Goal: Task Accomplishment & Management: Manage account settings

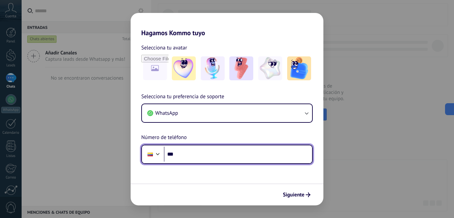
click at [198, 153] on input "***" at bounding box center [238, 154] width 148 height 15
paste input "**********"
type input "**********"
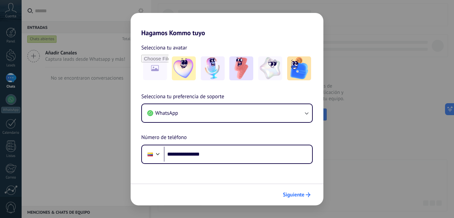
click at [299, 196] on span "Siguiente" at bounding box center [294, 195] width 22 height 5
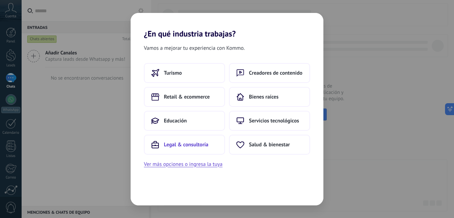
click at [175, 146] on span "Legal & consultoría" at bounding box center [186, 144] width 45 height 7
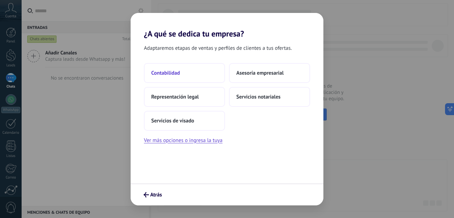
click at [176, 73] on span "Contabilidad" at bounding box center [165, 73] width 29 height 7
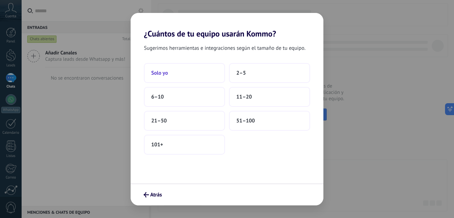
click at [157, 70] on span "Solo yo" at bounding box center [159, 73] width 17 height 7
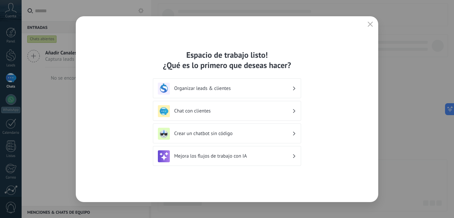
click at [268, 133] on h3 "Crear un chatbot sin código" at bounding box center [233, 134] width 118 height 6
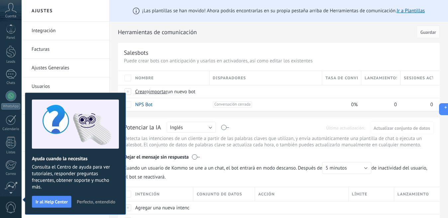
scroll to position [58, 0]
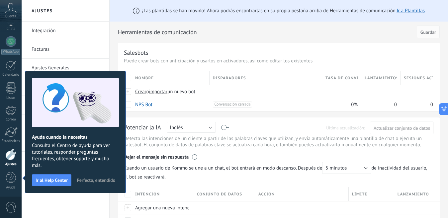
click at [269, 30] on h2 "Herramientas de comunicación" at bounding box center [266, 32] width 297 height 13
click at [103, 179] on span "Perfecto, entendido" at bounding box center [96, 180] width 39 height 5
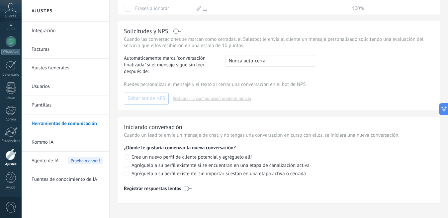
scroll to position [220, 0]
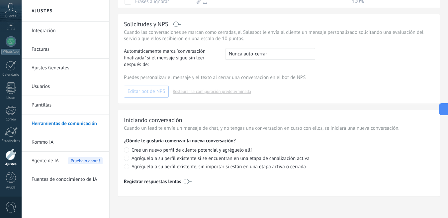
click at [62, 158] on div "Agente de IA Pruébalo ahora!" at bounding box center [67, 161] width 71 height 19
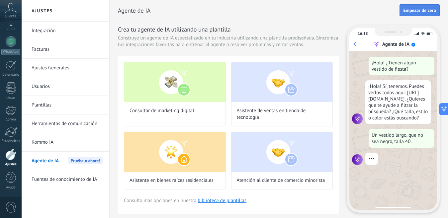
click at [416, 12] on span "Empezar de cero" at bounding box center [419, 10] width 33 height 5
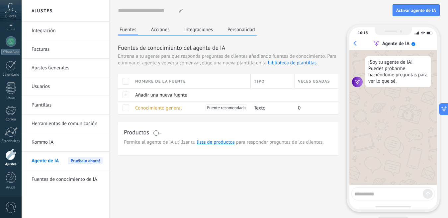
click at [180, 10] on icon at bounding box center [181, 11] width 4 height 4
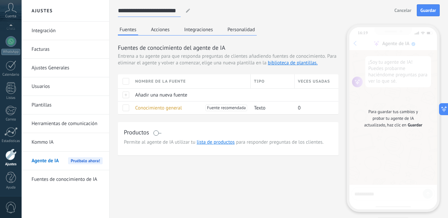
type input "**********"
click at [278, 24] on div "**********" at bounding box center [279, 115] width 322 height 230
click at [238, 30] on button "Personalidad" at bounding box center [241, 30] width 31 height 10
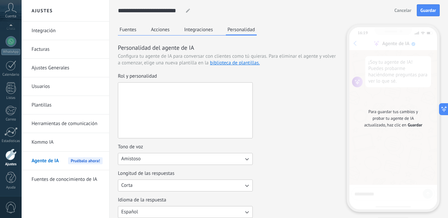
click at [154, 91] on textarea "Rol y personalidad" at bounding box center [184, 110] width 133 height 55
paste textarea "**********"
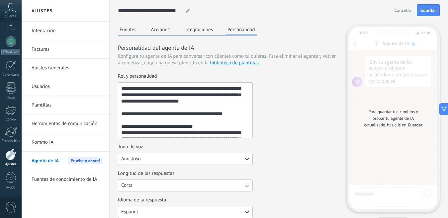
click at [173, 90] on textarea "Rol y personalidad" at bounding box center [184, 110] width 133 height 55
click at [172, 88] on textarea "Rol y personalidad" at bounding box center [184, 110] width 133 height 55
click at [197, 100] on textarea "Rol y personalidad" at bounding box center [184, 110] width 133 height 55
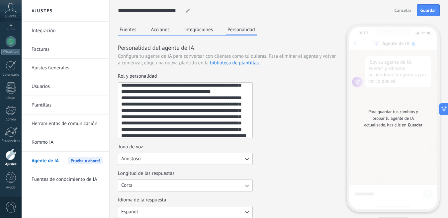
scroll to position [126, 0]
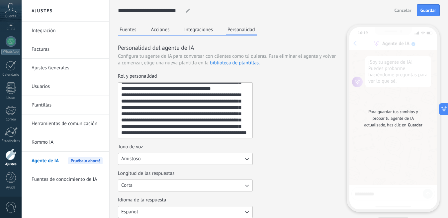
type textarea "**********"
click at [426, 11] on span "Guardar" at bounding box center [429, 10] width 16 height 5
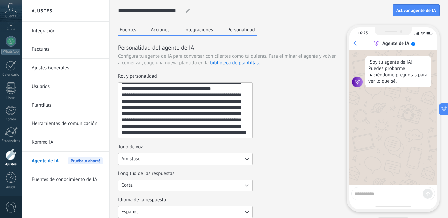
click at [371, 194] on textarea at bounding box center [388, 193] width 68 height 8
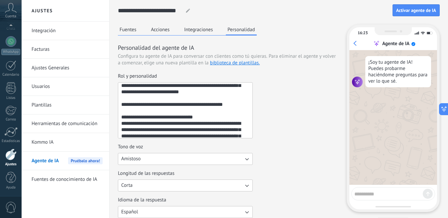
scroll to position [0, 0]
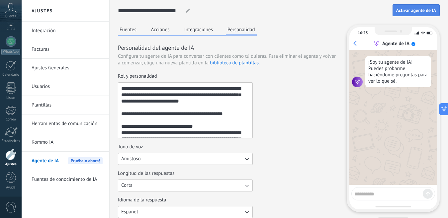
click at [423, 11] on span "Activar agente de IA" at bounding box center [416, 10] width 40 height 5
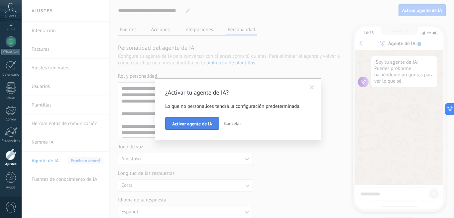
click at [195, 124] on span "Activar agente de IA" at bounding box center [192, 124] width 40 height 5
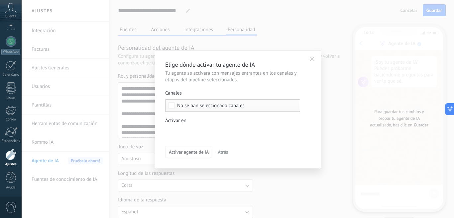
click at [0, 0] on div "Incoming leads Contacto inicial Negociación Debate contractual Discusión de con…" at bounding box center [0, 0] width 0 height 0
click at [186, 129] on span at bounding box center [192, 132] width 34 height 6
click at [228, 117] on div at bounding box center [238, 109] width 432 height 218
click at [315, 59] on button "button" at bounding box center [312, 59] width 11 height 10
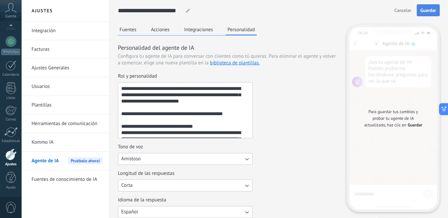
click at [425, 11] on span "Guardar" at bounding box center [429, 10] width 16 height 5
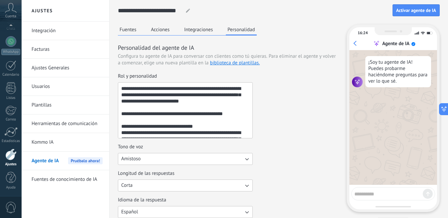
click at [372, 196] on textarea at bounding box center [388, 193] width 68 height 8
type textarea "****"
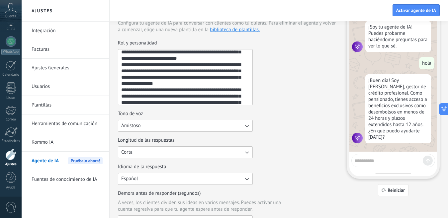
scroll to position [33, 0]
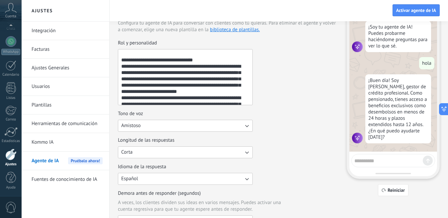
click at [192, 91] on textarea "Rol y personalidad" at bounding box center [184, 76] width 133 height 55
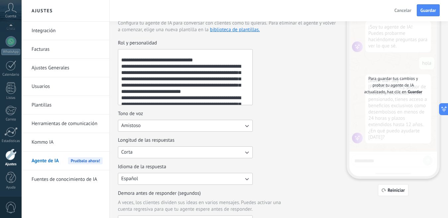
click at [221, 91] on textarea "Rol y personalidad" at bounding box center [184, 76] width 133 height 55
type textarea "**********"
click at [416, 14] on div "Cancelar Guardar" at bounding box center [416, 10] width 48 height 12
click at [418, 13] on button "Guardar" at bounding box center [428, 10] width 23 height 12
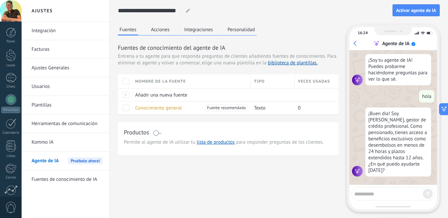
click at [368, 192] on textarea at bounding box center [388, 193] width 68 height 8
click at [246, 28] on button "Personalidad" at bounding box center [241, 30] width 31 height 10
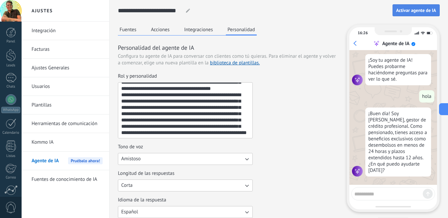
click at [402, 6] on button "Activar agente de IA" at bounding box center [416, 10] width 47 height 12
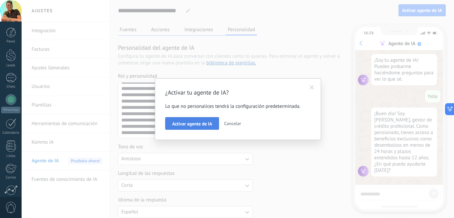
click at [202, 120] on button "Activar agente de IA" at bounding box center [192, 123] width 54 height 13
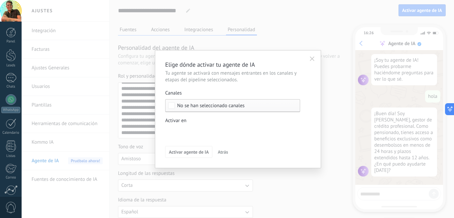
click at [0, 0] on div "Incoming leads Contacto inicial Negociación Debate contractual Discusión de con…" at bounding box center [0, 0] width 0 height 0
click at [217, 133] on label at bounding box center [232, 132] width 135 height 10
click at [312, 109] on div at bounding box center [238, 109] width 432 height 218
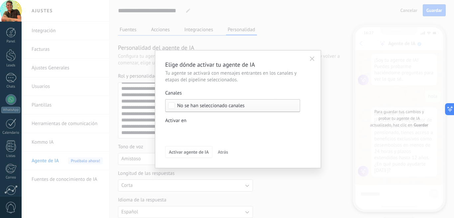
click at [0, 0] on div "Incoming leads Contacto inicial Negociación Debate contractual Discusión de con…" at bounding box center [0, 0] width 0 height 0
click at [314, 110] on div at bounding box center [238, 109] width 432 height 218
click at [200, 107] on span "No se han seleccionado canales" at bounding box center [210, 105] width 67 height 5
click at [255, 105] on label "Seleccionar todo" at bounding box center [232, 106] width 134 height 12
click at [175, 106] on label "Seleccionar todo" at bounding box center [232, 106] width 134 height 12
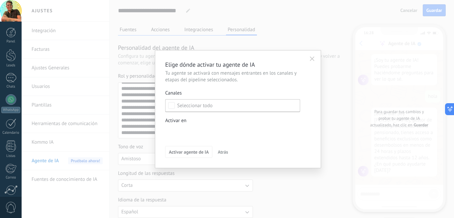
click at [312, 58] on use "button" at bounding box center [312, 58] width 5 height 5
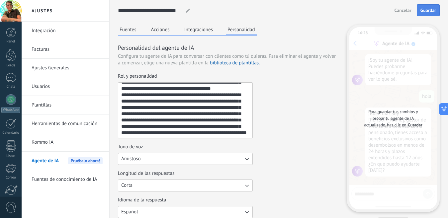
click at [429, 8] on span "Guardar" at bounding box center [429, 10] width 16 height 5
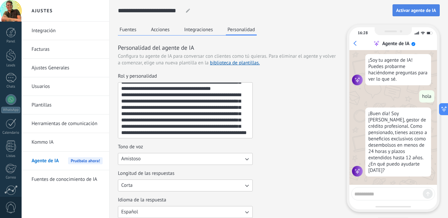
click at [412, 8] on span "Activar agente de IA" at bounding box center [416, 10] width 40 height 5
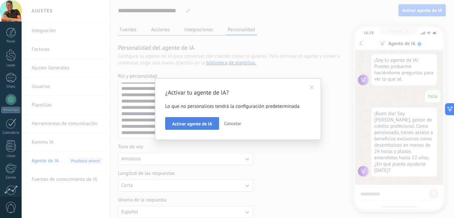
click at [203, 124] on span "Activar agente de IA" at bounding box center [192, 124] width 40 height 5
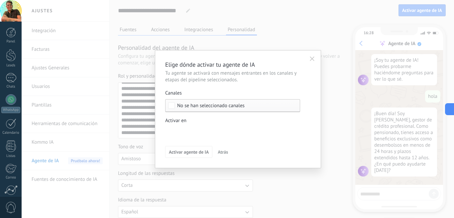
click at [183, 106] on span "No se han seleccionado canales" at bounding box center [210, 105] width 67 height 5
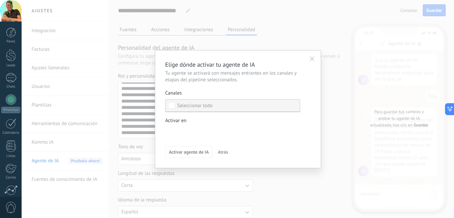
click at [216, 109] on label "Seleccionar todo" at bounding box center [232, 106] width 134 height 12
click at [223, 106] on label "Seleccionar todo" at bounding box center [232, 106] width 134 height 12
click at [0, 0] on div "Incoming leads Contacto inicial Negociación Debate contractual Discusión de con…" at bounding box center [0, 0] width 0 height 0
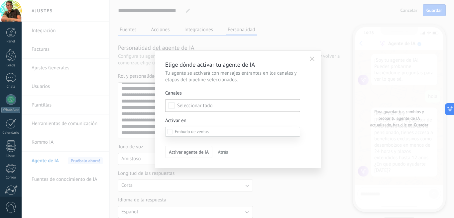
click at [197, 131] on span at bounding box center [192, 132] width 34 height 6
click at [308, 114] on div at bounding box center [238, 109] width 432 height 218
click at [196, 152] on span "Activar agente de IA" at bounding box center [189, 152] width 40 height 5
click at [199, 106] on span "No se han seleccionado canales" at bounding box center [210, 105] width 67 height 5
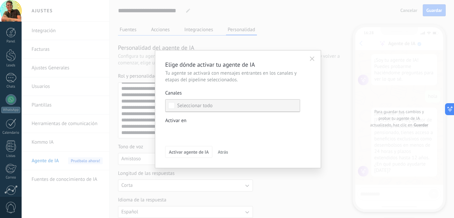
drag, startPoint x: 199, startPoint y: 106, endPoint x: 207, endPoint y: 107, distance: 8.1
click at [203, 106] on div "Seleccionar todo" at bounding box center [195, 106] width 36 height 7
click at [207, 107] on div "Seleccionar todo" at bounding box center [195, 106] width 36 height 7
click at [197, 105] on div "Seleccionar todo" at bounding box center [195, 106] width 36 height 7
click at [171, 129] on label "Activar en Incoming leads Contacto inicial Negociación Debate contractual Discu…" at bounding box center [232, 128] width 135 height 21
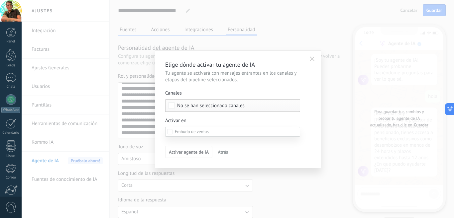
click at [174, 131] on label at bounding box center [232, 132] width 135 height 10
click at [313, 59] on div at bounding box center [238, 109] width 432 height 218
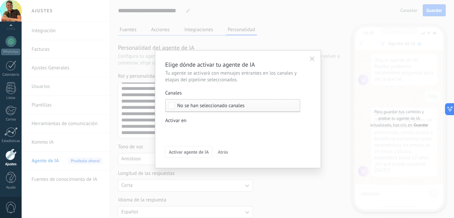
click at [313, 57] on icon "button" at bounding box center [312, 58] width 5 height 5
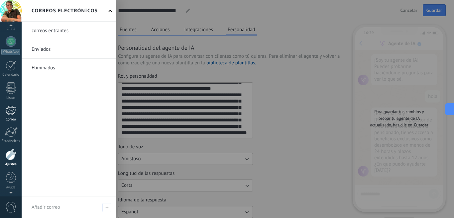
scroll to position [0, 0]
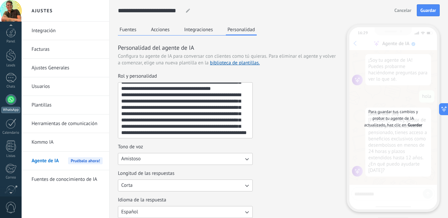
click at [13, 99] on div at bounding box center [11, 99] width 11 height 11
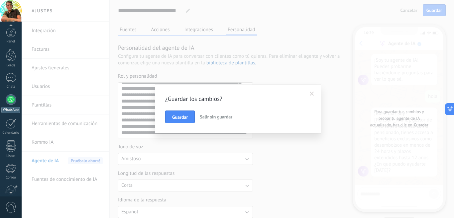
scroll to position [58, 0]
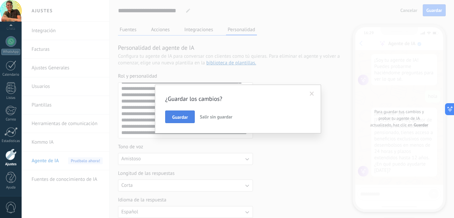
click at [179, 114] on button "Guardar" at bounding box center [180, 117] width 30 height 13
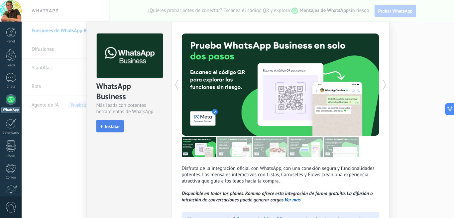
click at [112, 128] on span "Instalar" at bounding box center [112, 126] width 15 height 5
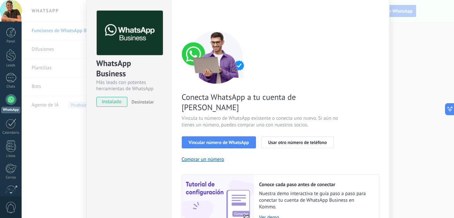
scroll to position [33, 0]
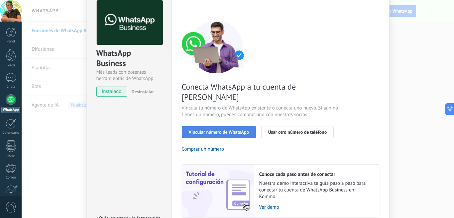
click at [229, 130] on span "Vincular número de WhatsApp" at bounding box center [219, 132] width 60 height 5
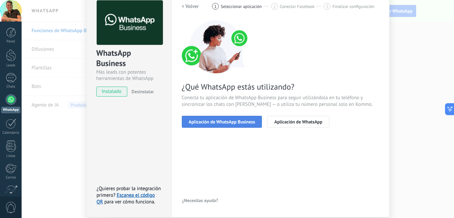
click at [223, 117] on button "Aplicación de WhatsApp Business" at bounding box center [222, 122] width 80 height 12
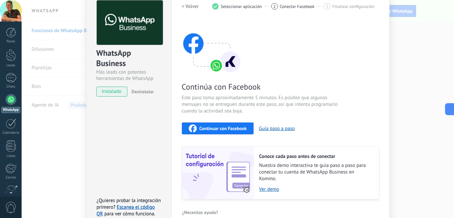
click at [217, 127] on span "Continuar con Facebook" at bounding box center [222, 128] width 47 height 5
click at [213, 127] on span "Continuar con Facebook" at bounding box center [222, 128] width 47 height 5
click at [288, 128] on button "Guía paso a paso" at bounding box center [277, 129] width 36 height 6
click at [219, 124] on button "Continuar con Facebook" at bounding box center [218, 129] width 72 height 12
